Goal: Information Seeking & Learning: Stay updated

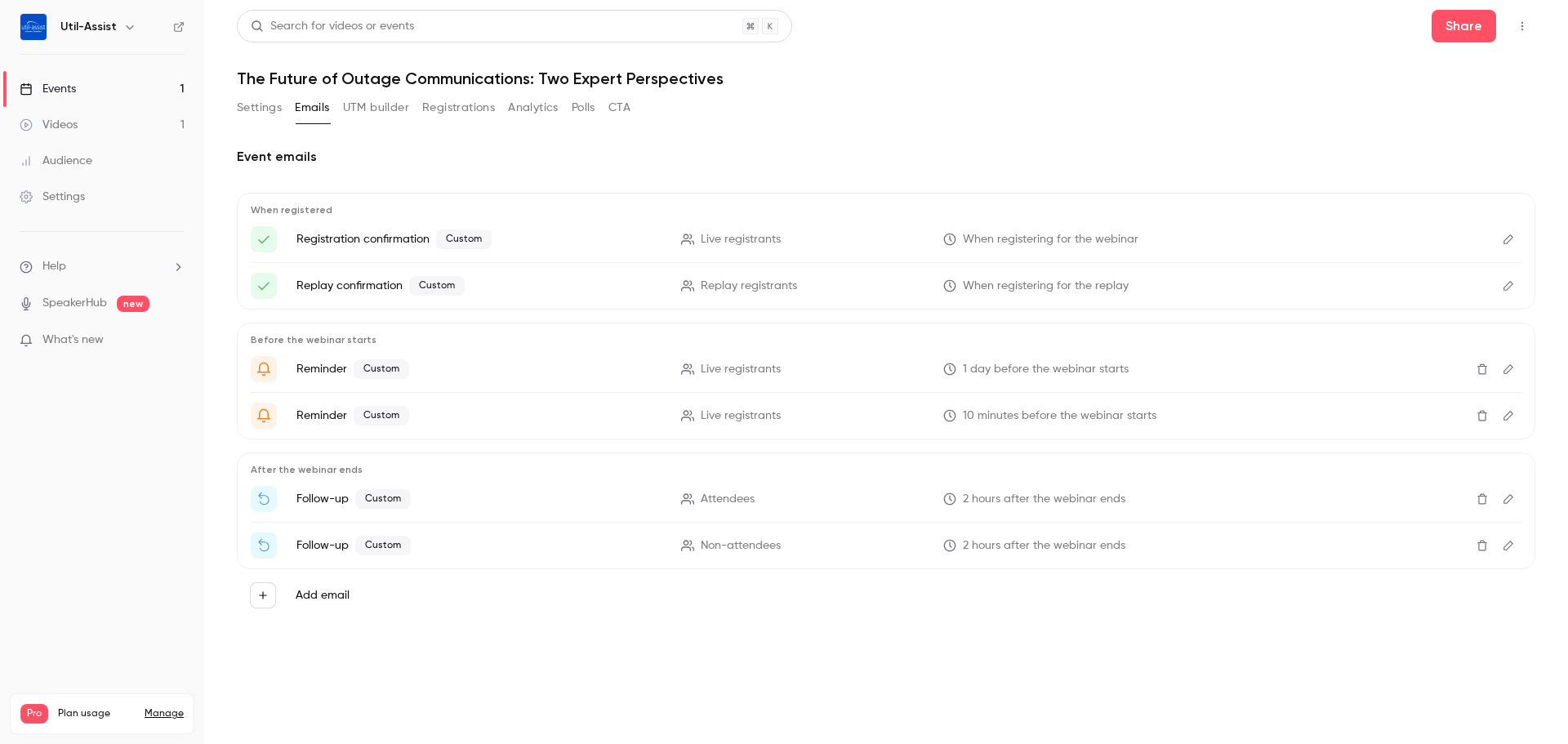
click at [1505, 238] on icon "Edit" at bounding box center [1509, 239] width 13 height 12
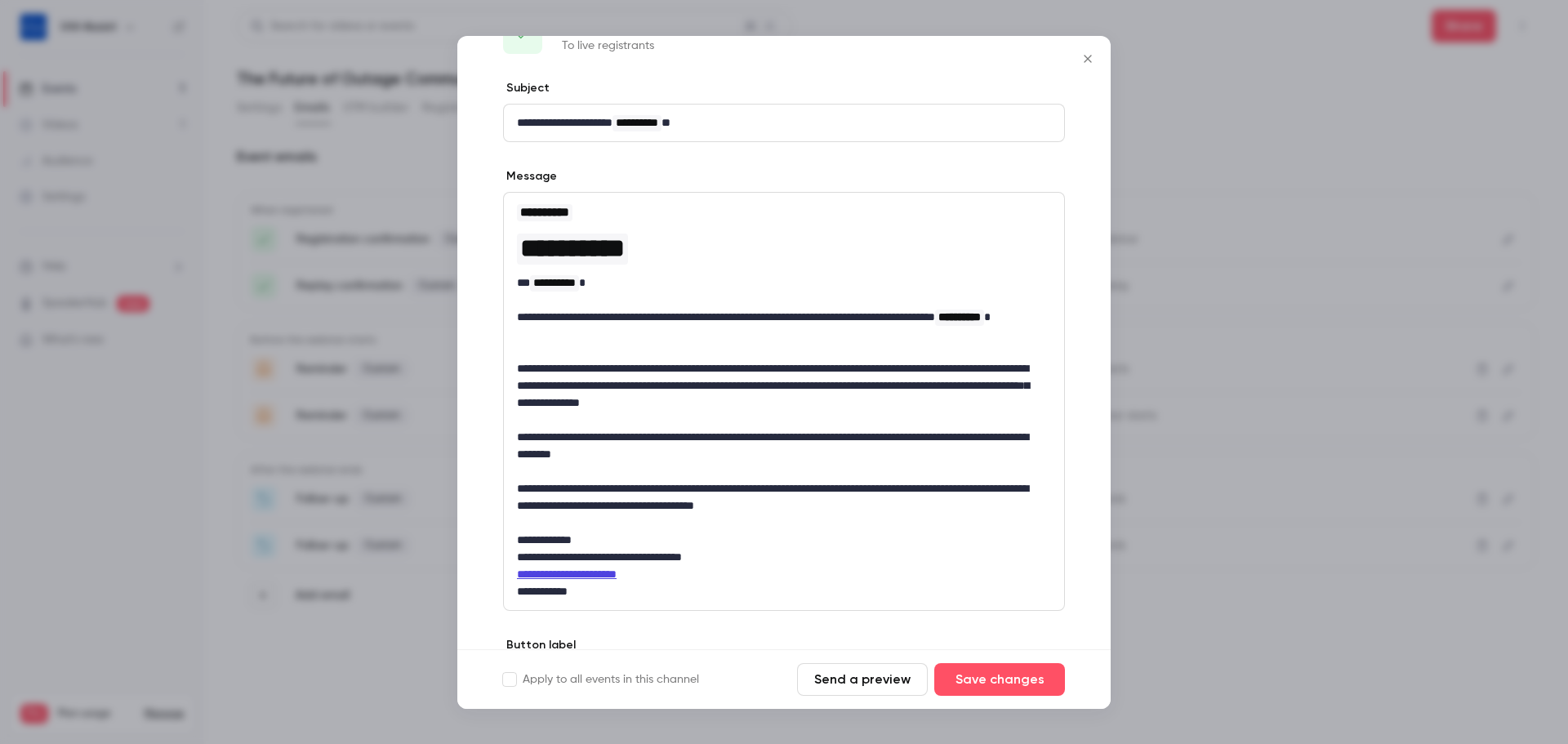
scroll to position [82, 0]
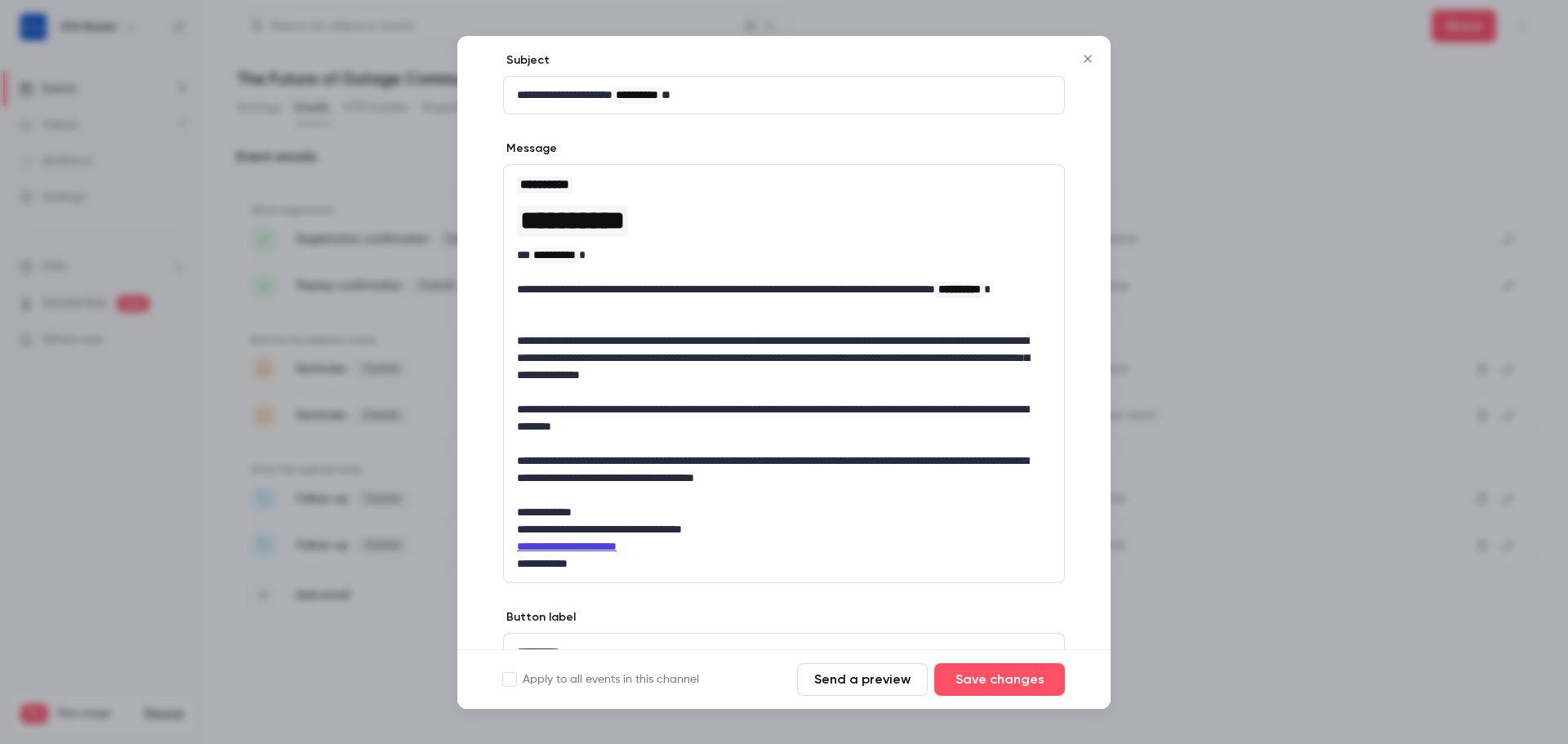
click at [1085, 63] on icon "Close" at bounding box center [1088, 58] width 20 height 13
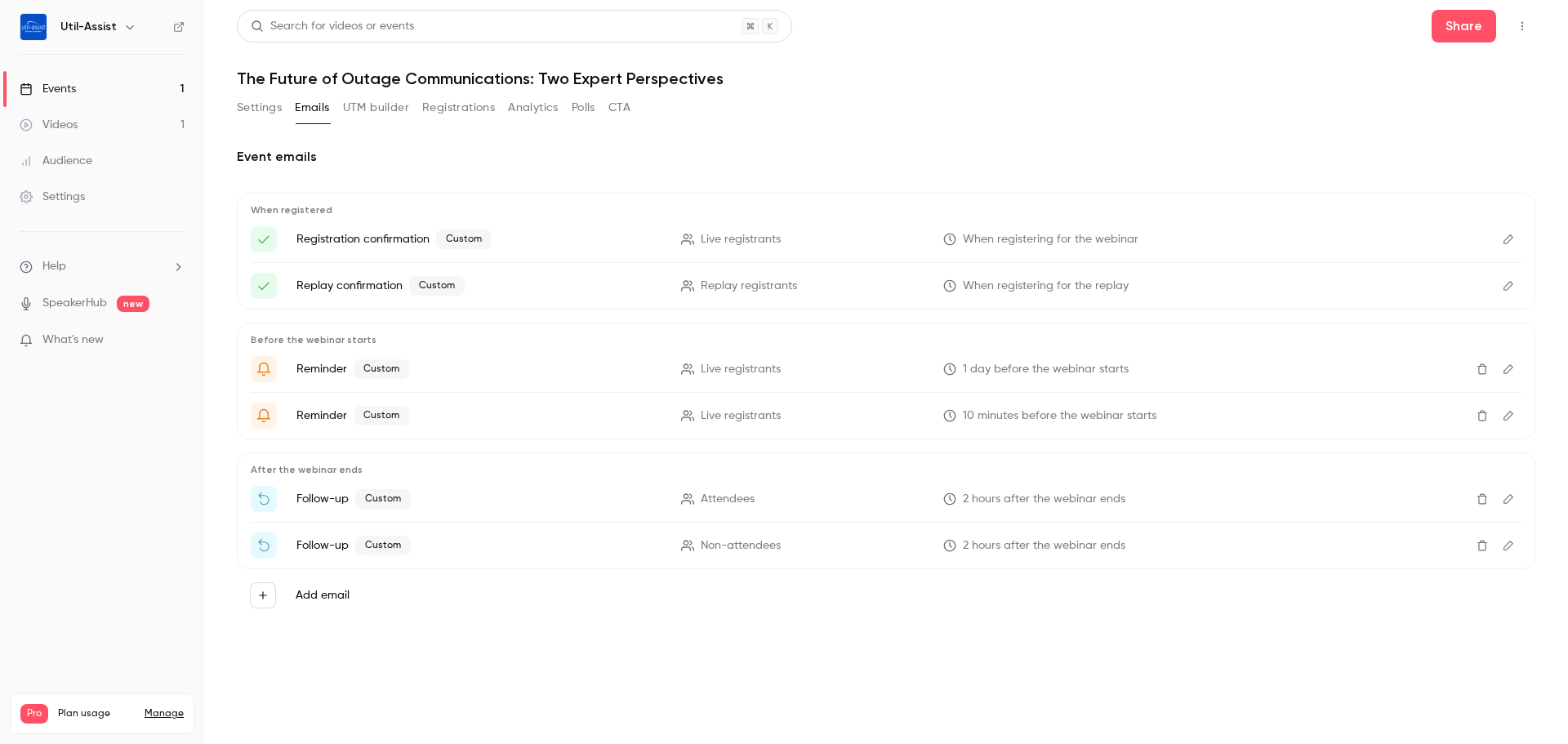
click at [1504, 276] on button "Edit" at bounding box center [1509, 285] width 26 height 26
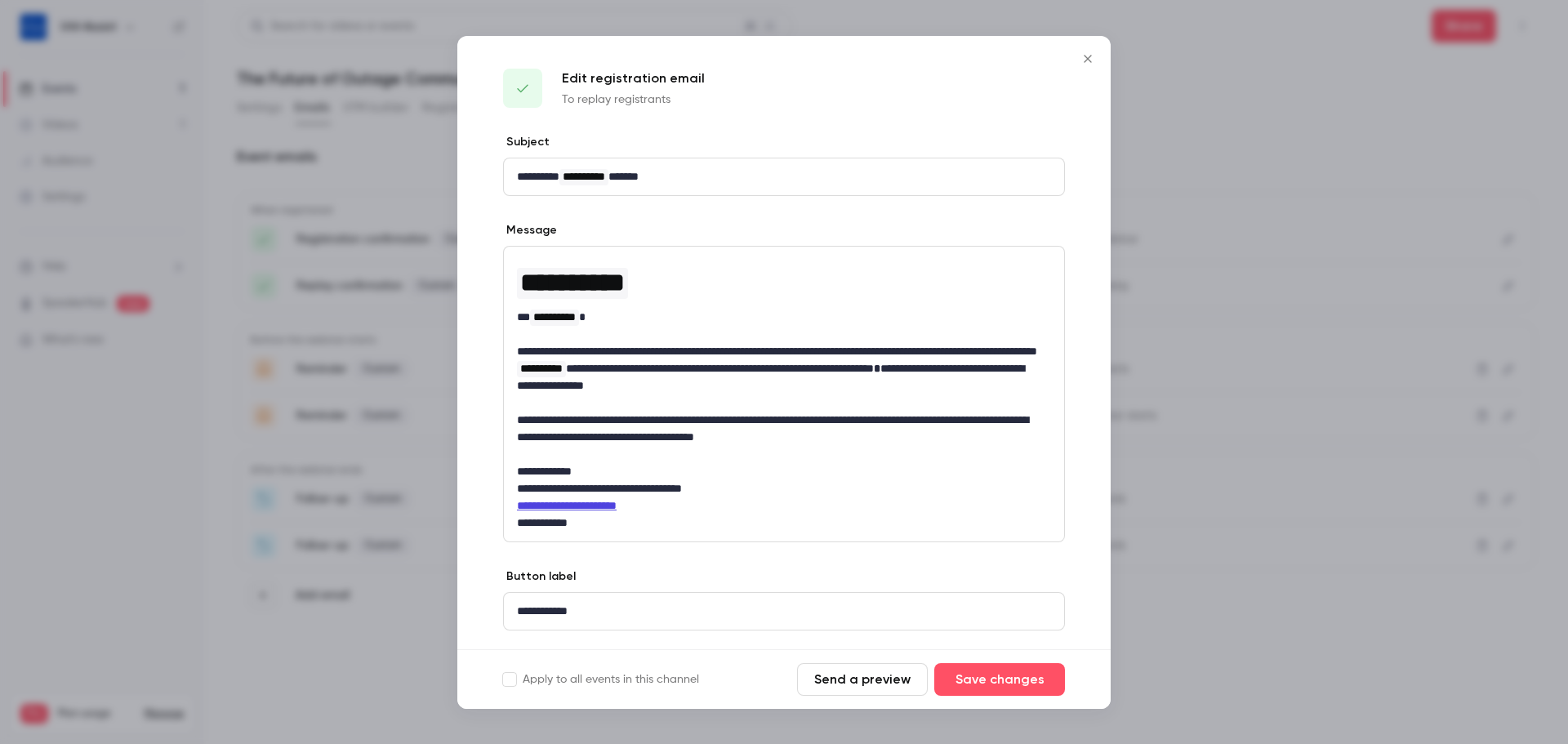
scroll to position [40, 0]
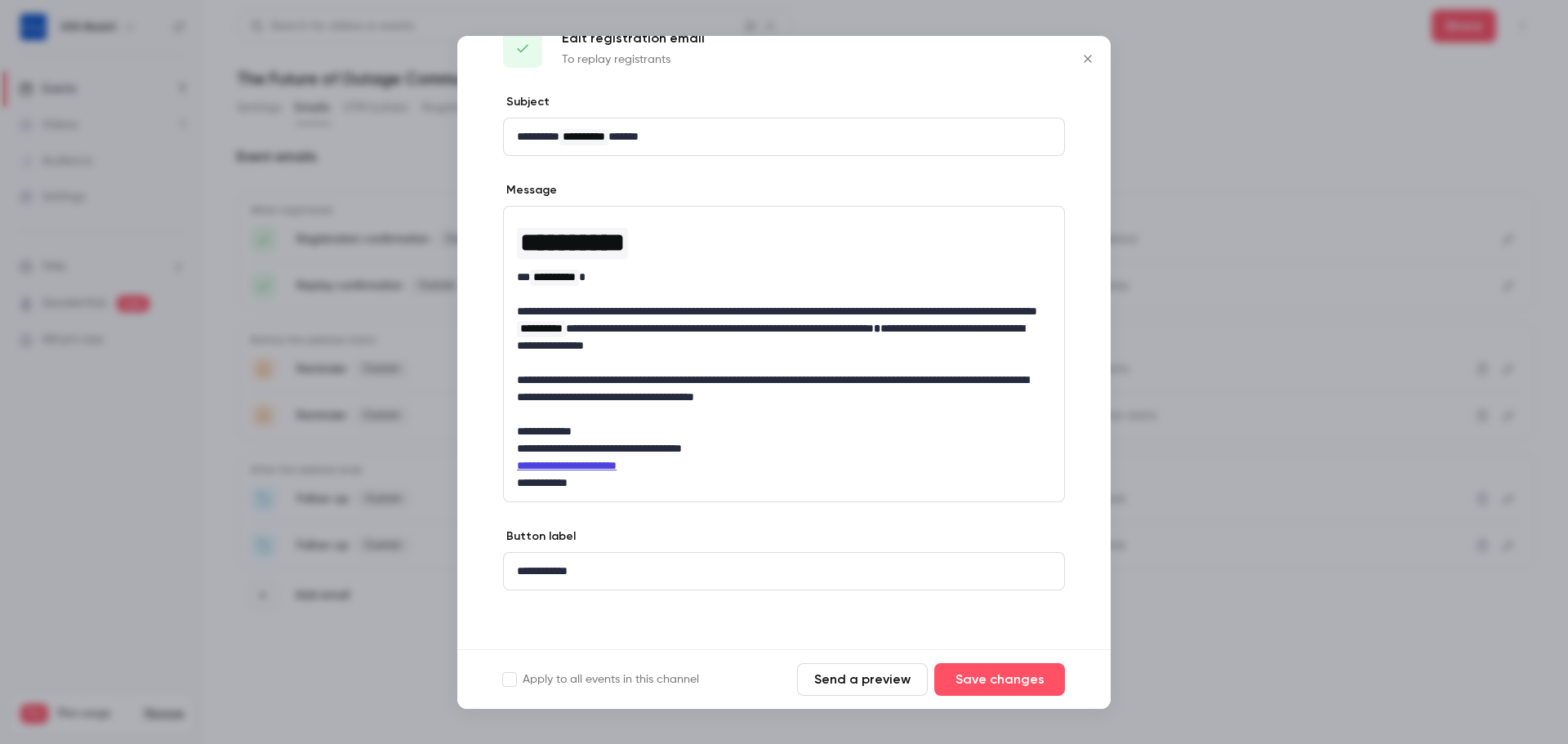
click at [1090, 55] on icon "Close" at bounding box center [1088, 58] width 20 height 13
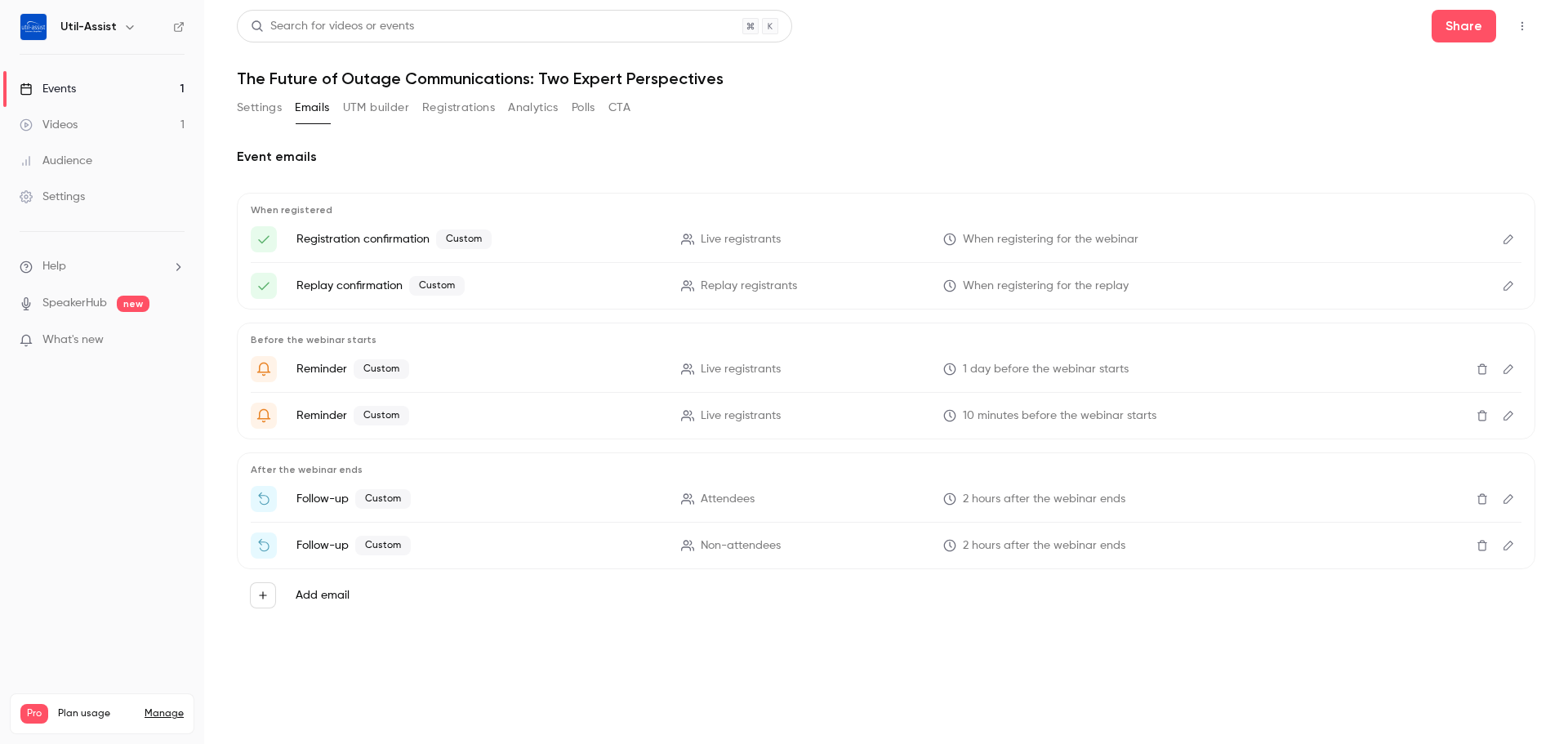
click at [1508, 247] on button "Edit" at bounding box center [1509, 239] width 26 height 26
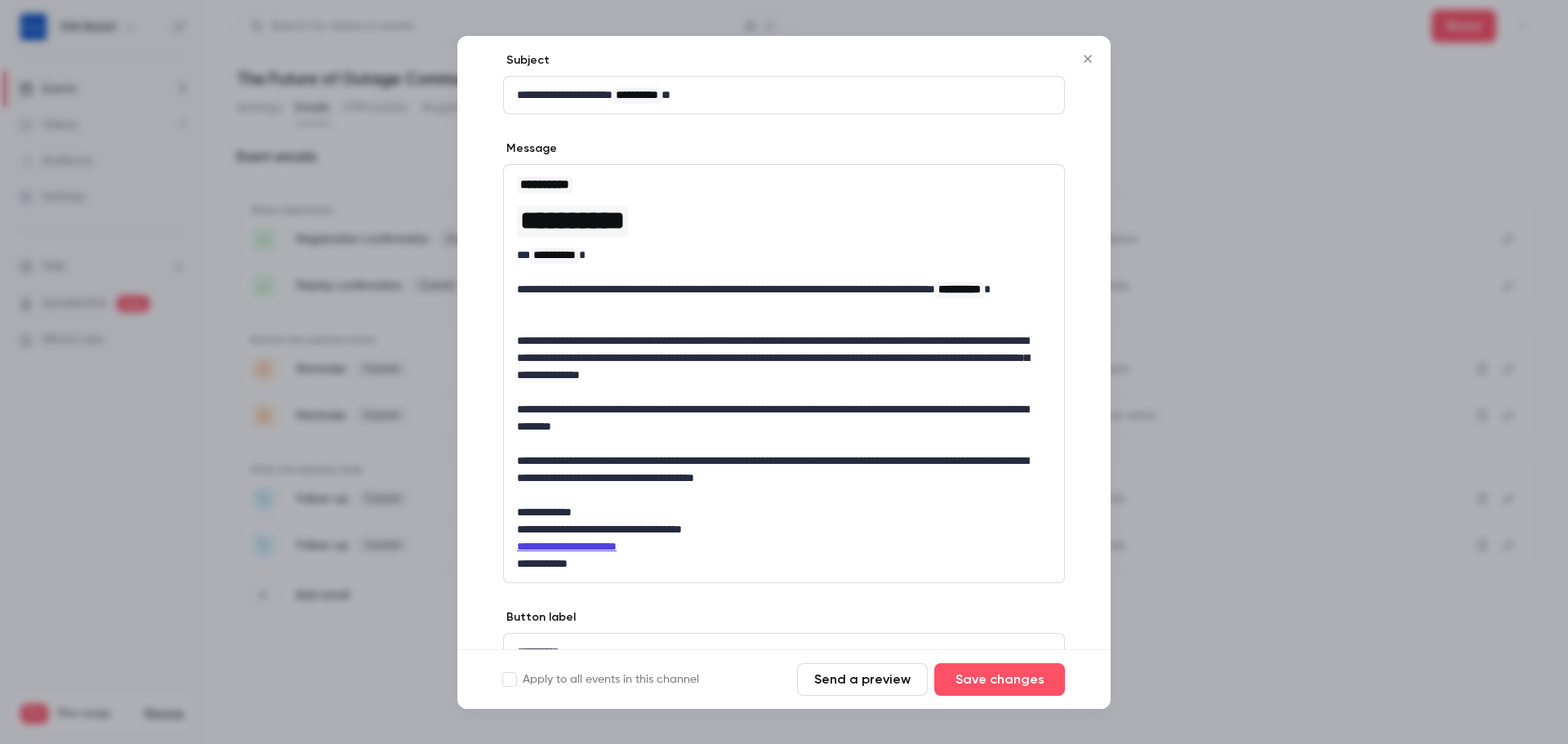
scroll to position [163, 0]
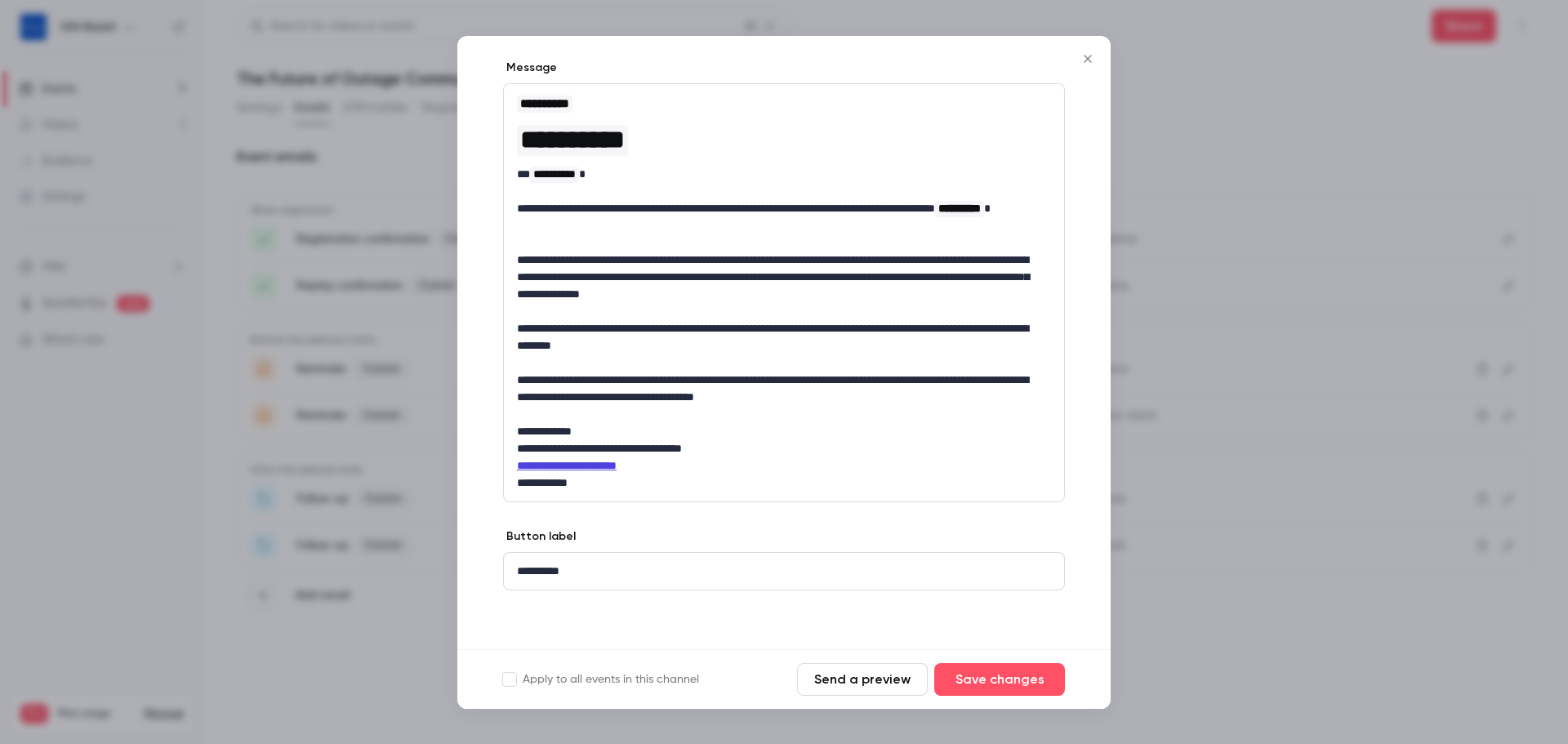
click at [1093, 55] on icon "Close" at bounding box center [1088, 58] width 20 height 13
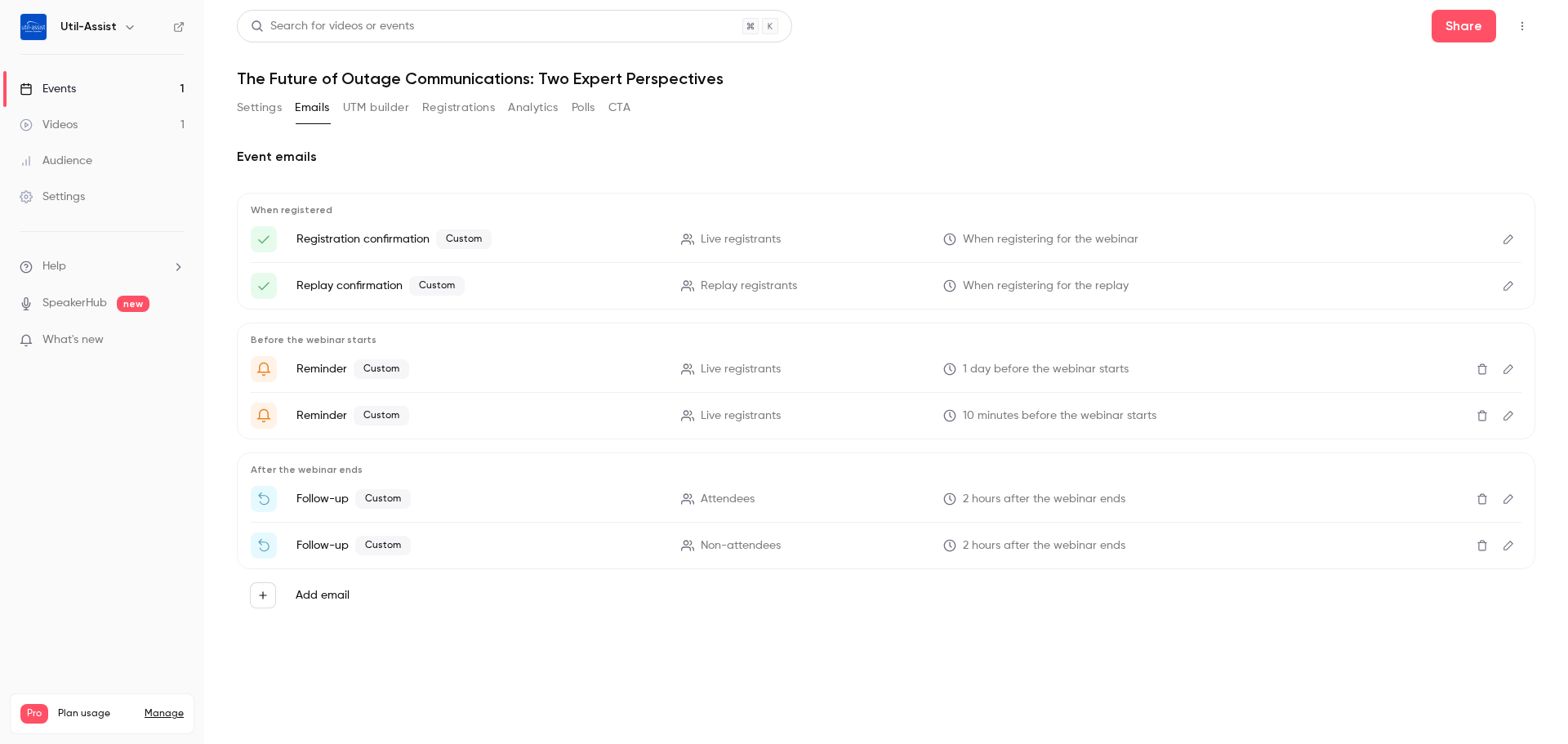
click at [102, 337] on span "What's new" at bounding box center [73, 340] width 61 height 17
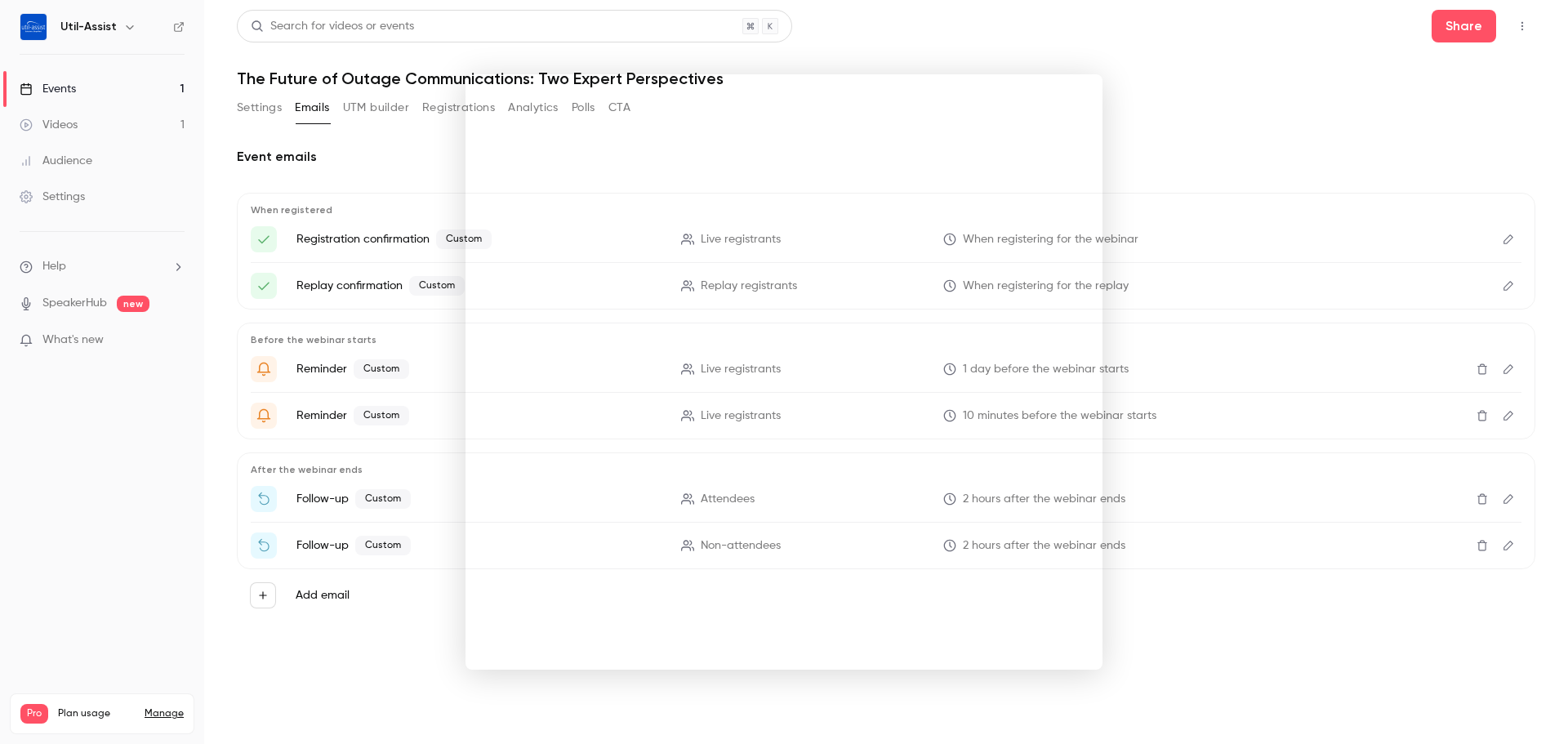
click at [1177, 120] on div at bounding box center [784, 372] width 1568 height 744
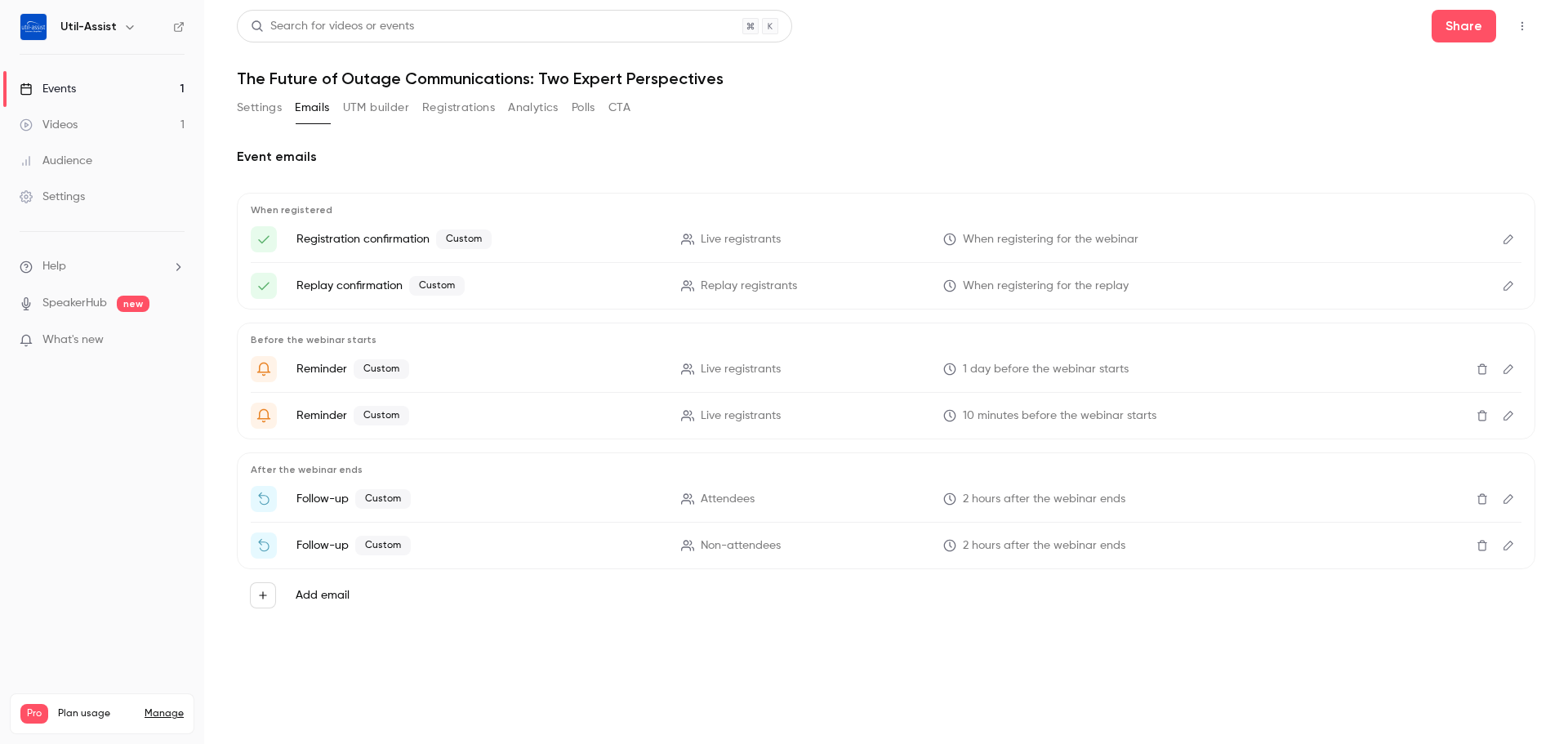
click at [68, 89] on div "Events" at bounding box center [48, 89] width 57 height 16
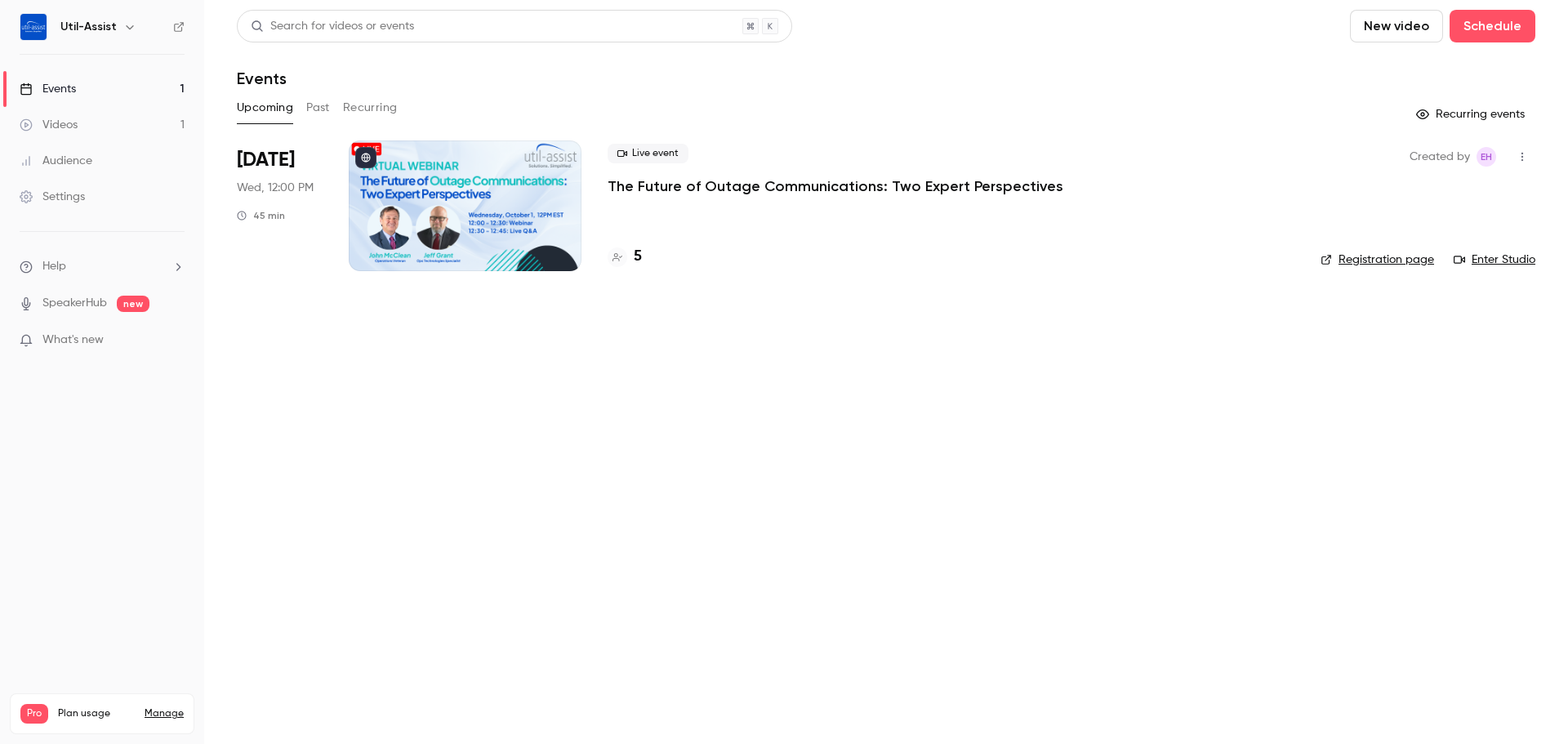
click at [475, 206] on div at bounding box center [465, 205] width 233 height 130
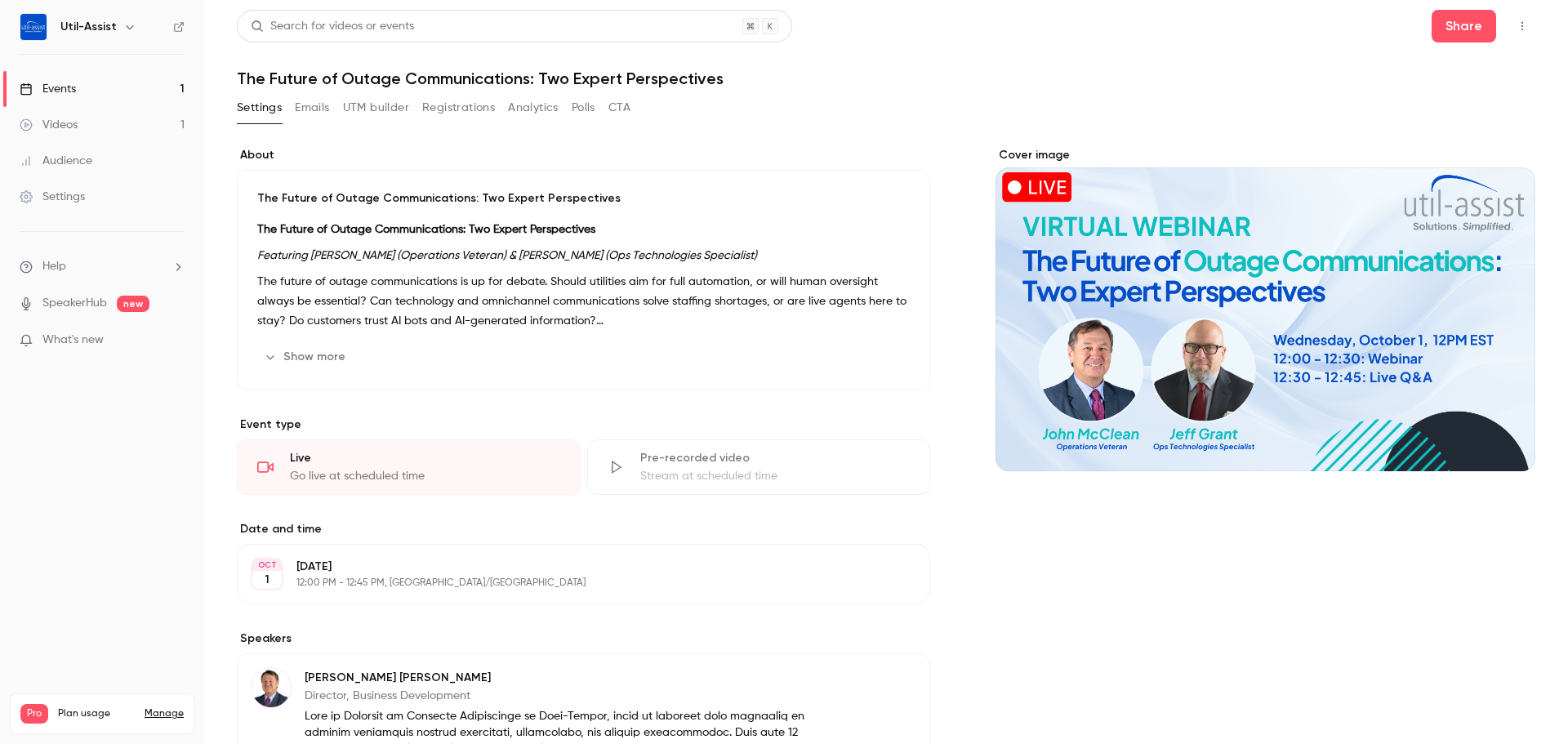
click at [318, 111] on button "Emails" at bounding box center [312, 107] width 34 height 26
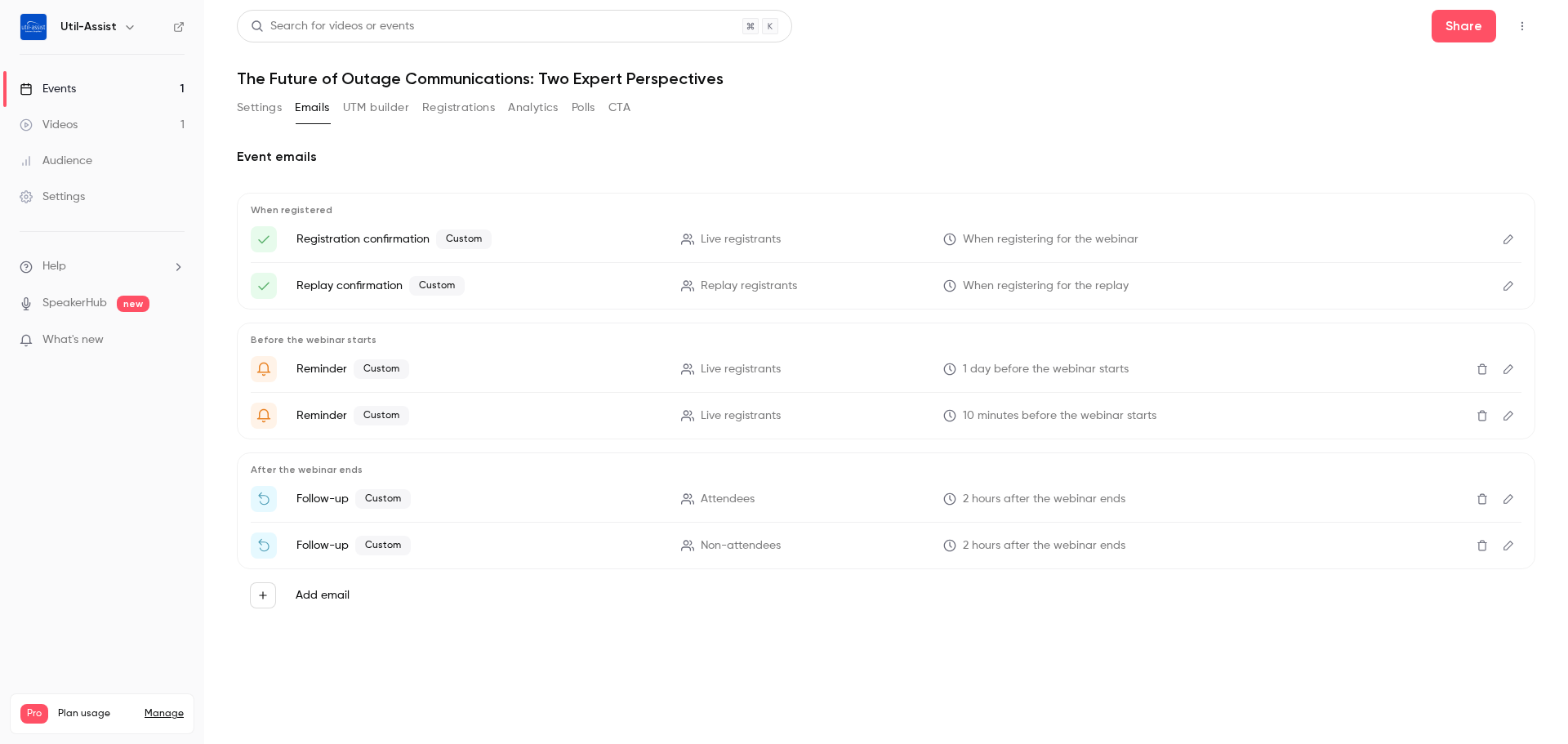
click at [1506, 236] on icon "Edit" at bounding box center [1509, 239] width 13 height 12
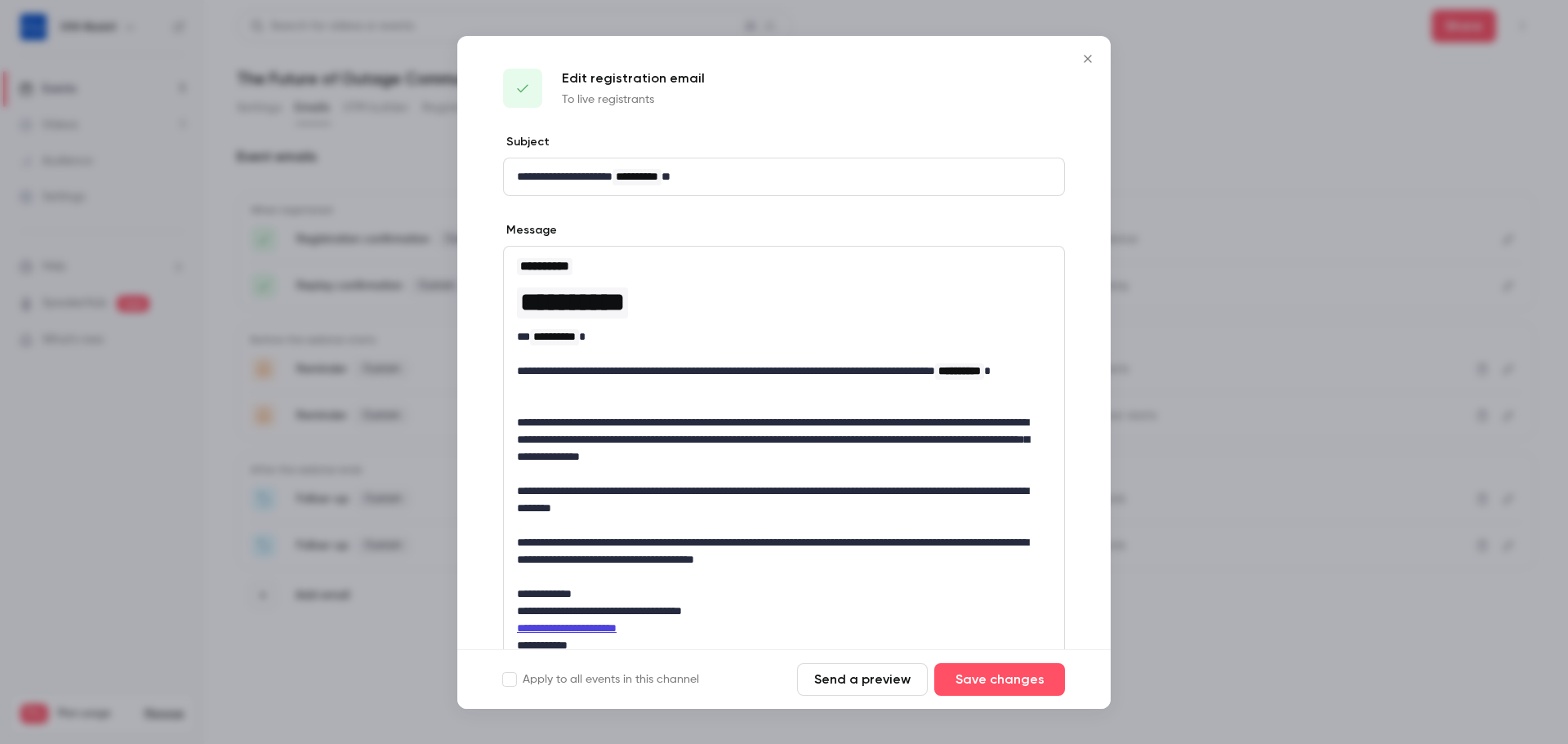
click at [1085, 59] on icon "Close" at bounding box center [1088, 58] width 20 height 13
